Goal: Task Accomplishment & Management: Manage account settings

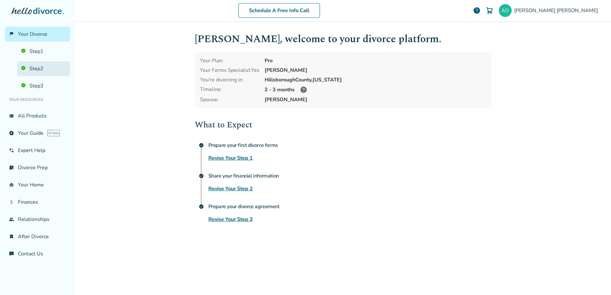
click at [45, 69] on link "Step 2" at bounding box center [43, 68] width 53 height 15
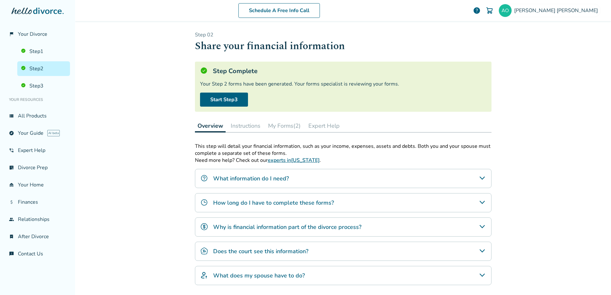
click at [284, 126] on button "My Forms (2)" at bounding box center [285, 126] width 38 height 13
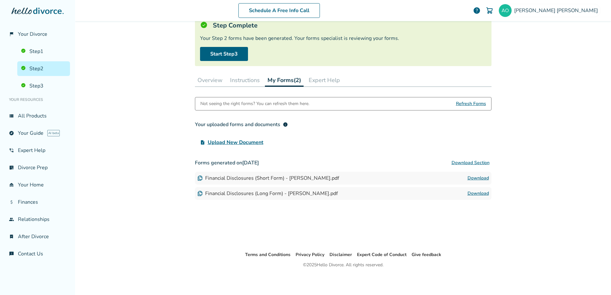
scroll to position [46, 0]
click at [468, 162] on button "Download Section" at bounding box center [471, 162] width 42 height 13
click at [150, 147] on div "Schedule A Free Info Call [PERSON_NAME] help Schedule A Free Call [PERSON_NAME]…" at bounding box center [343, 147] width 536 height 295
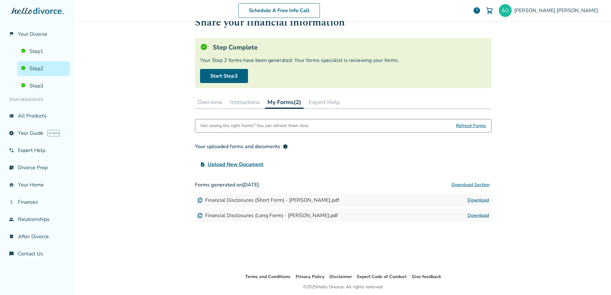
scroll to position [0, 0]
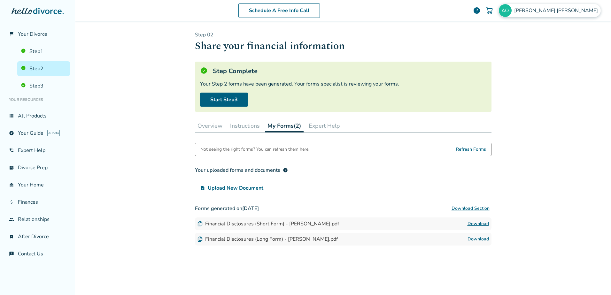
click at [558, 10] on span "[PERSON_NAME]" at bounding box center [558, 10] width 86 height 7
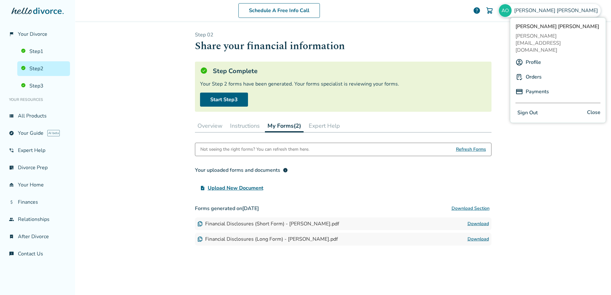
click at [531, 108] on button "Sign Out" at bounding box center [528, 112] width 24 height 9
